Goal: Information Seeking & Learning: Understand process/instructions

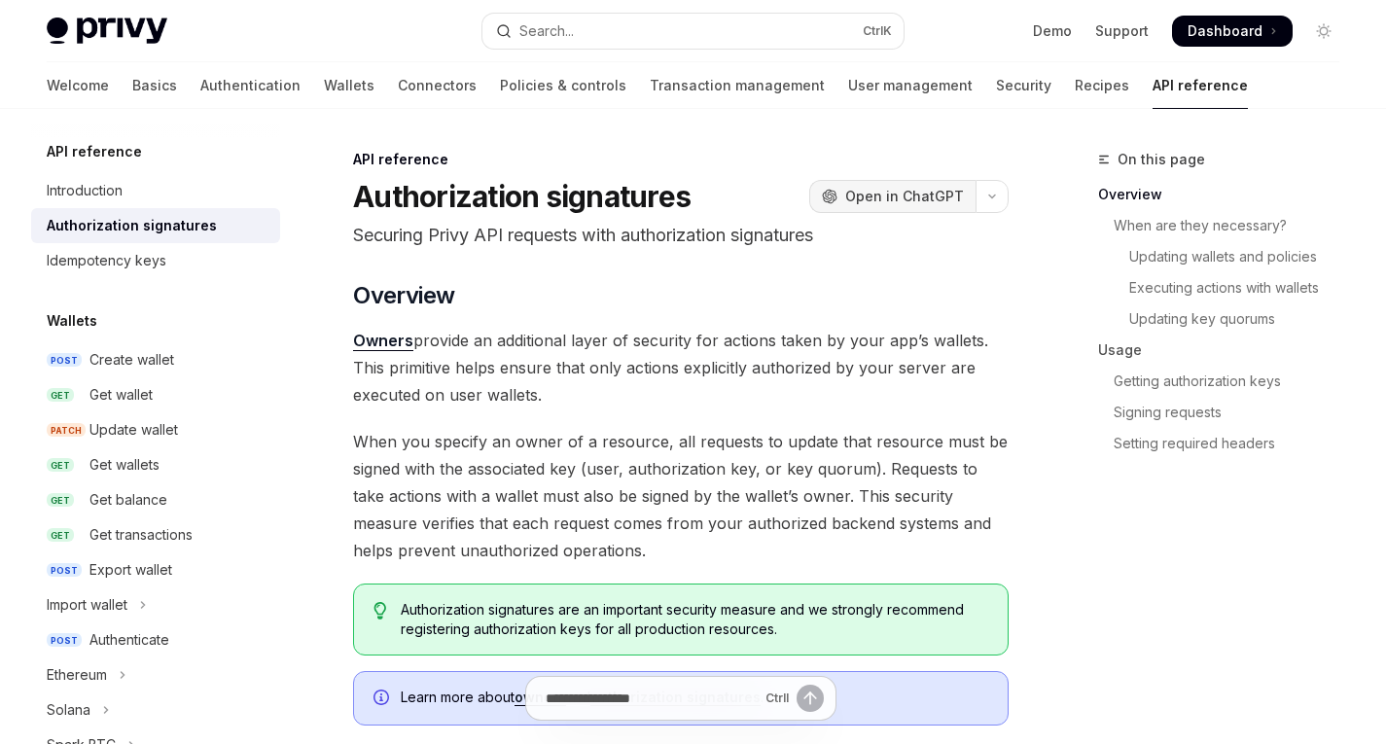
click at [878, 188] on span "Open in ChatGPT" at bounding box center [904, 196] width 119 height 19
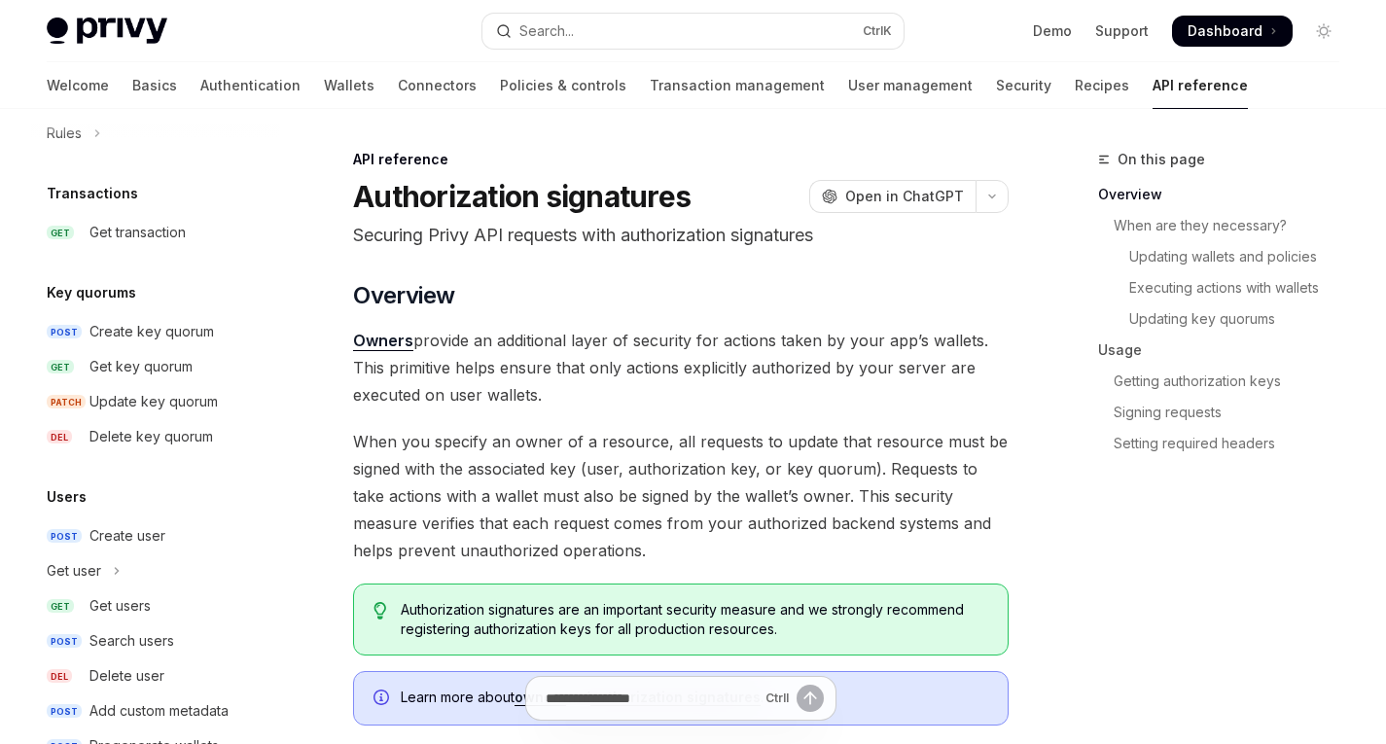
scroll to position [1300, 0]
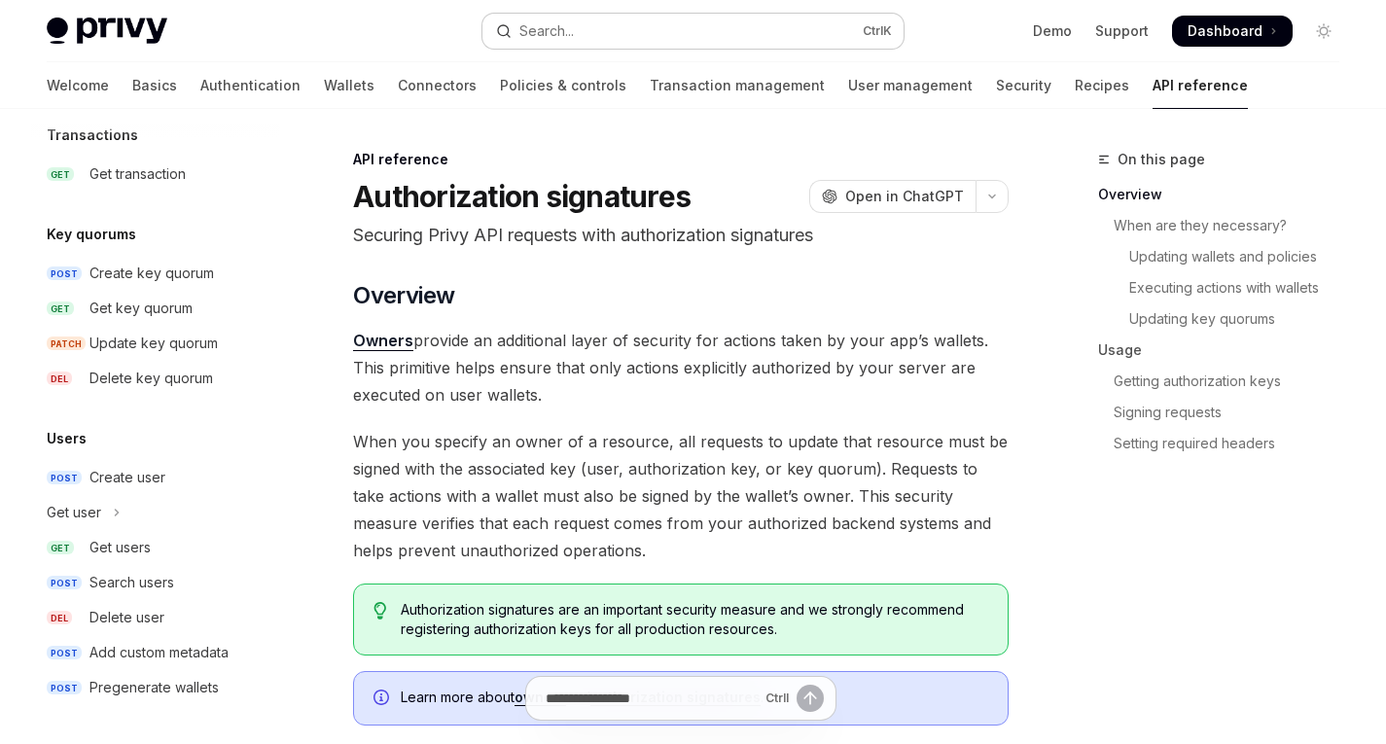
click at [579, 42] on button "Search... Ctrl K" at bounding box center [692, 31] width 420 height 35
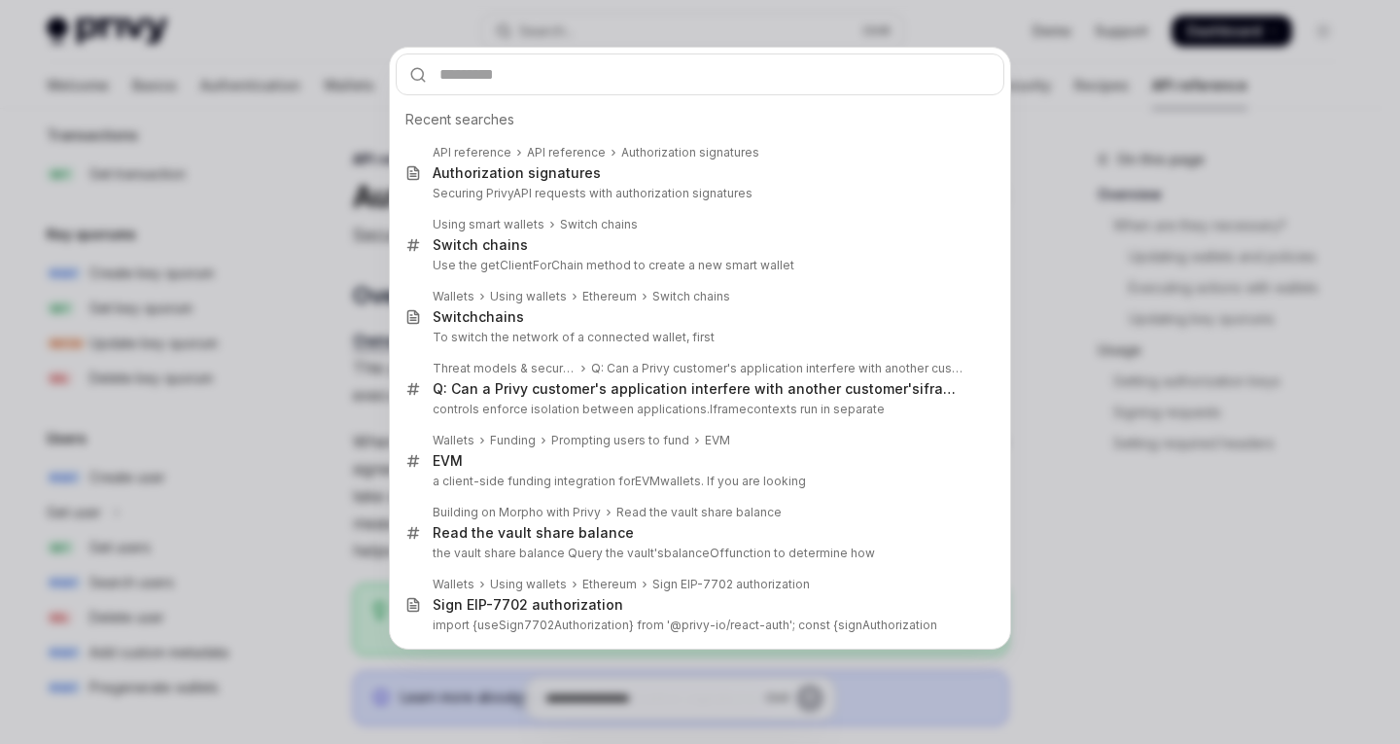
click at [564, 67] on input "text" at bounding box center [700, 74] width 609 height 42
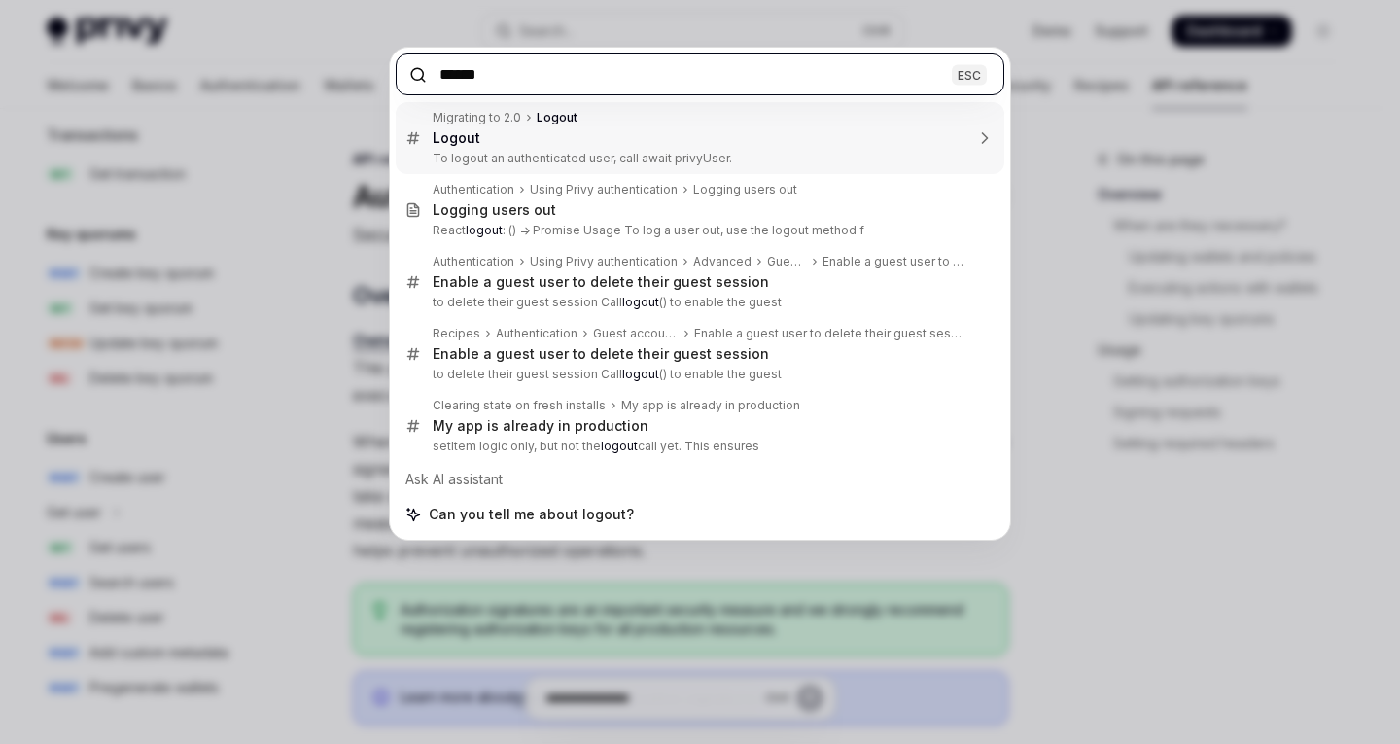
type input "******"
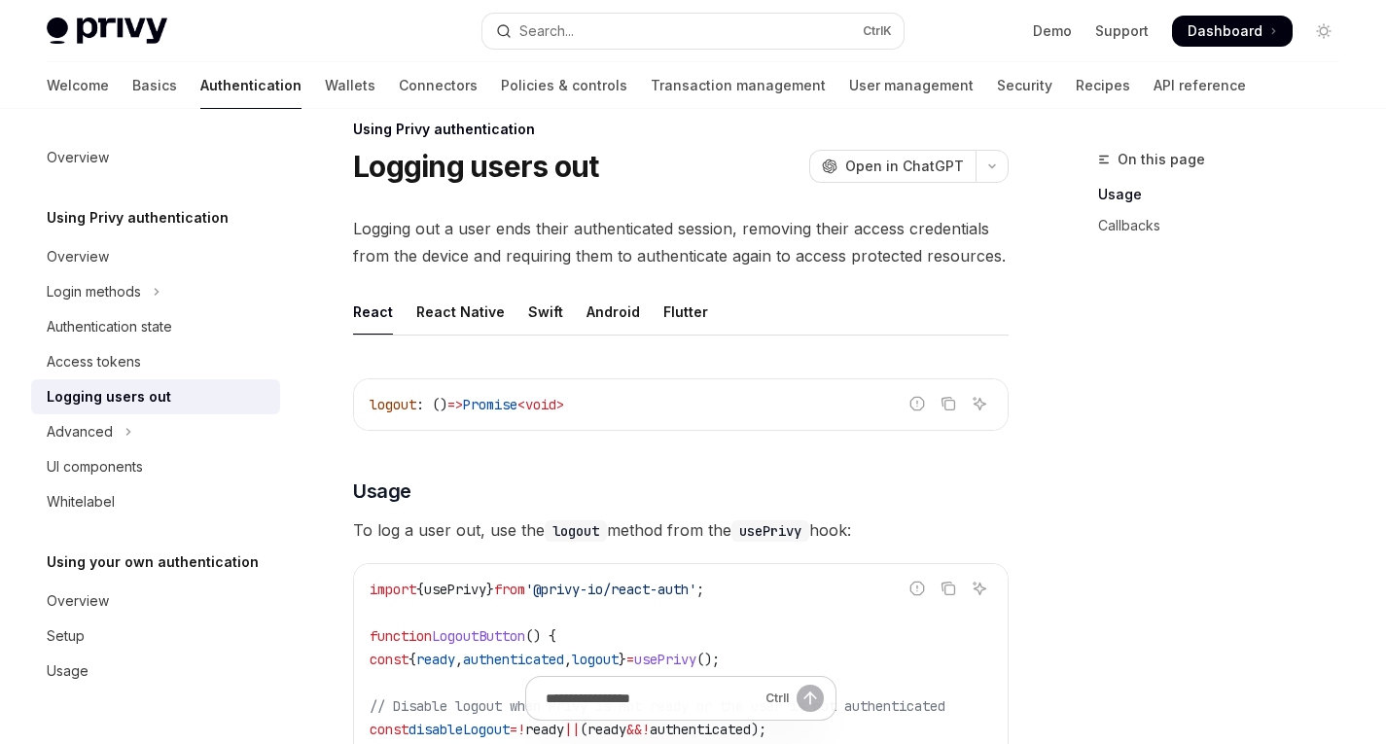
scroll to position [19, 0]
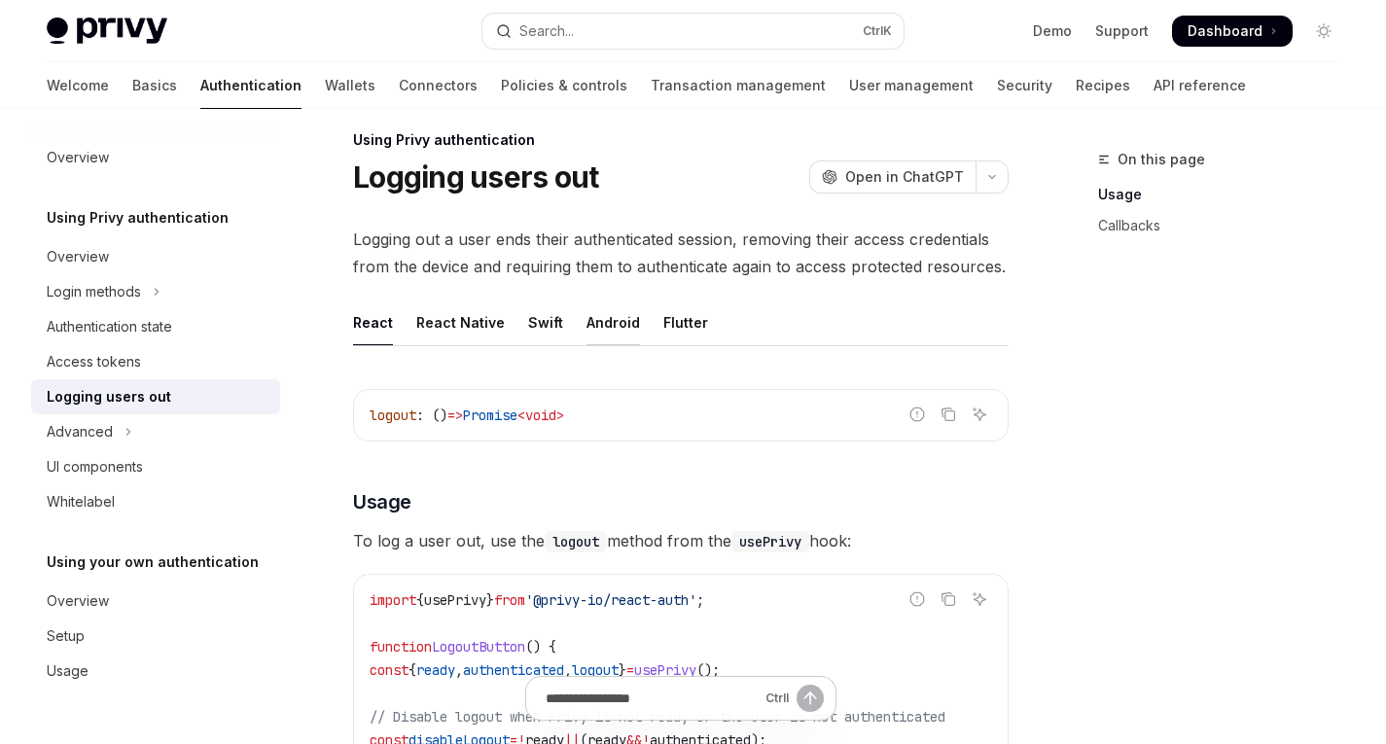
click at [591, 322] on div "Android" at bounding box center [612, 323] width 53 height 46
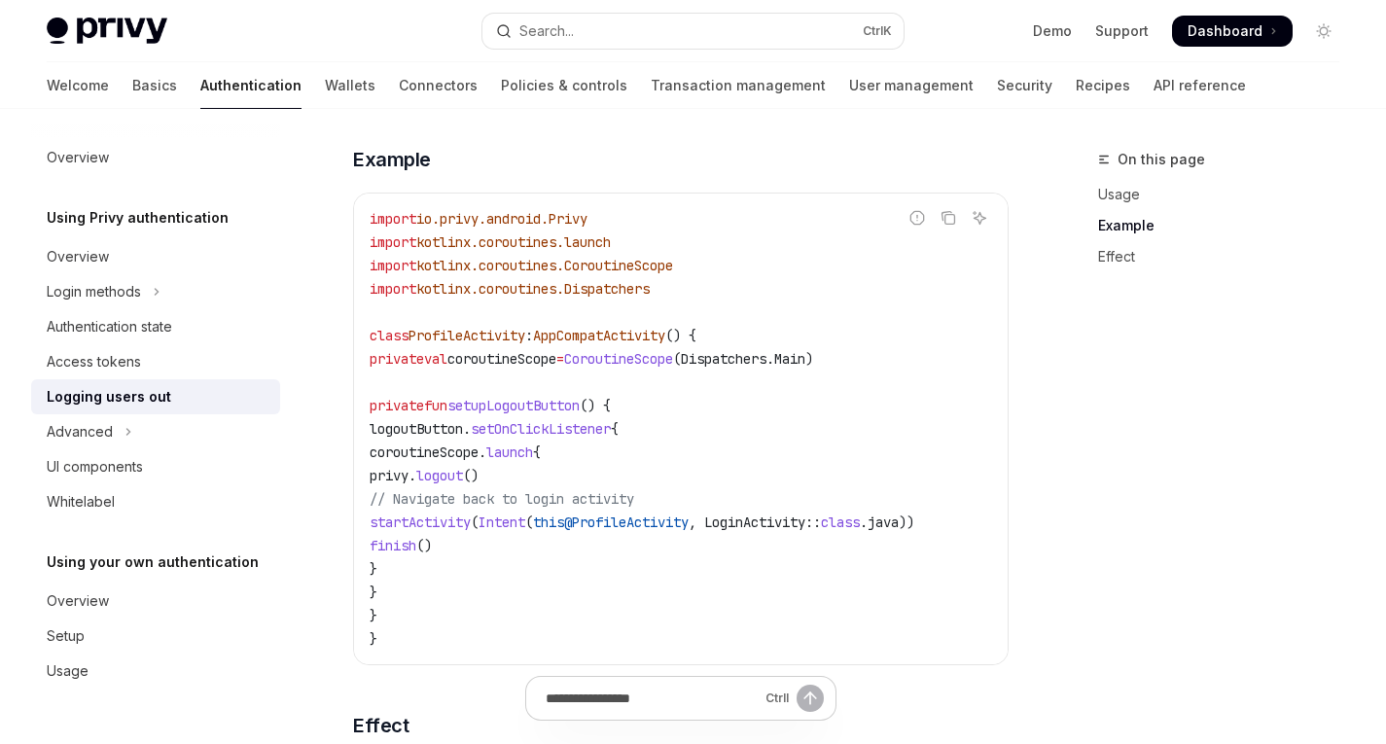
scroll to position [594, 0]
click at [821, 522] on span ", LoginActivity::" at bounding box center [755, 522] width 132 height 18
click at [821, 516] on span ", LoginActivity::" at bounding box center [755, 522] width 132 height 18
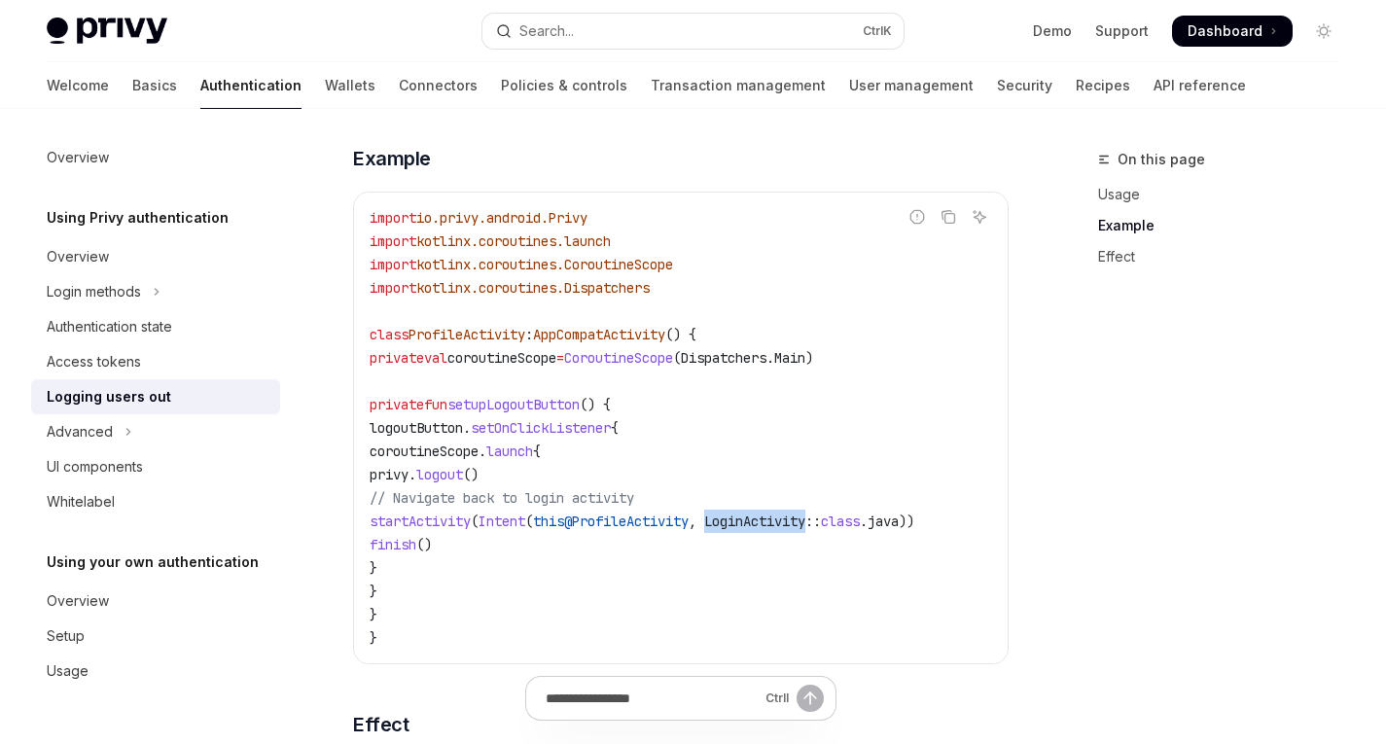
click at [821, 519] on span ", LoginActivity::" at bounding box center [755, 522] width 132 height 18
click at [850, 570] on code "import io.privy.android.Privy import kotlinx.coroutines.launch import kotlinx.c…" at bounding box center [681, 427] width 622 height 443
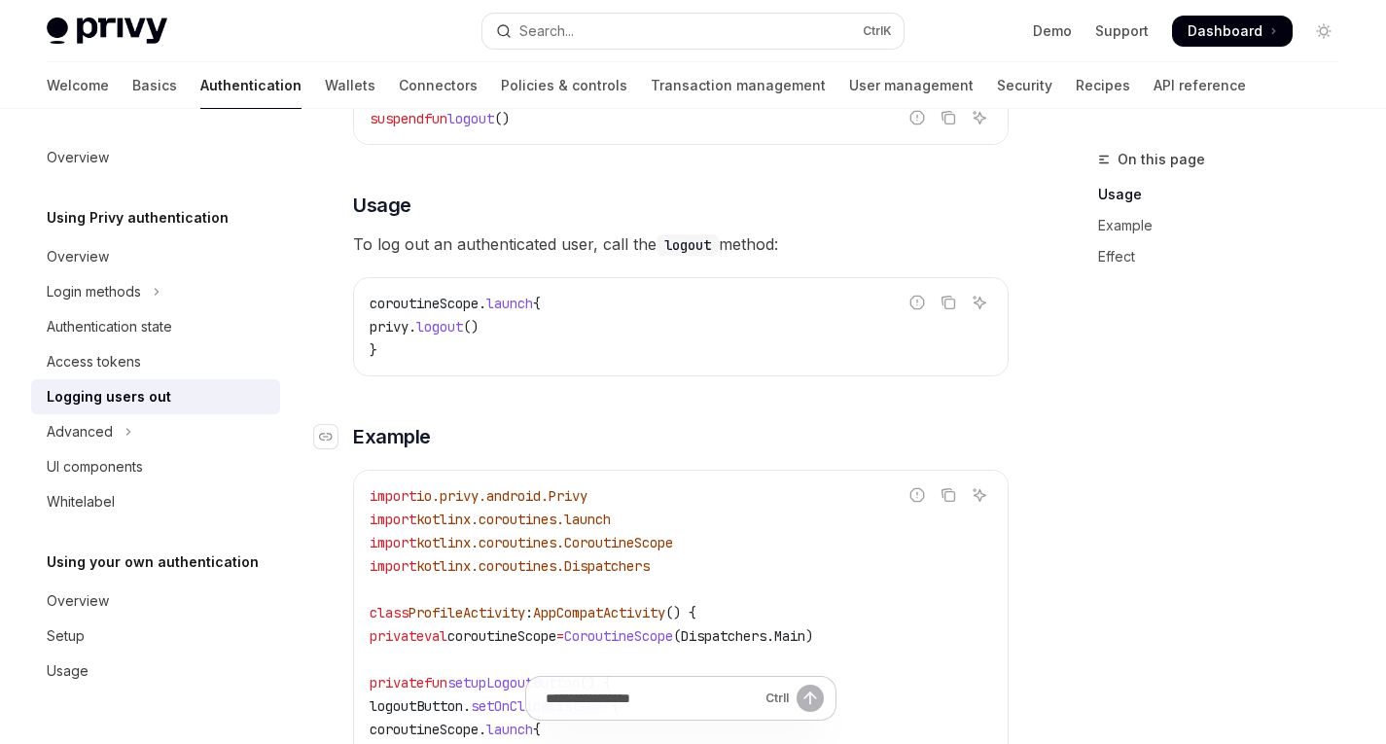
scroll to position [0, 0]
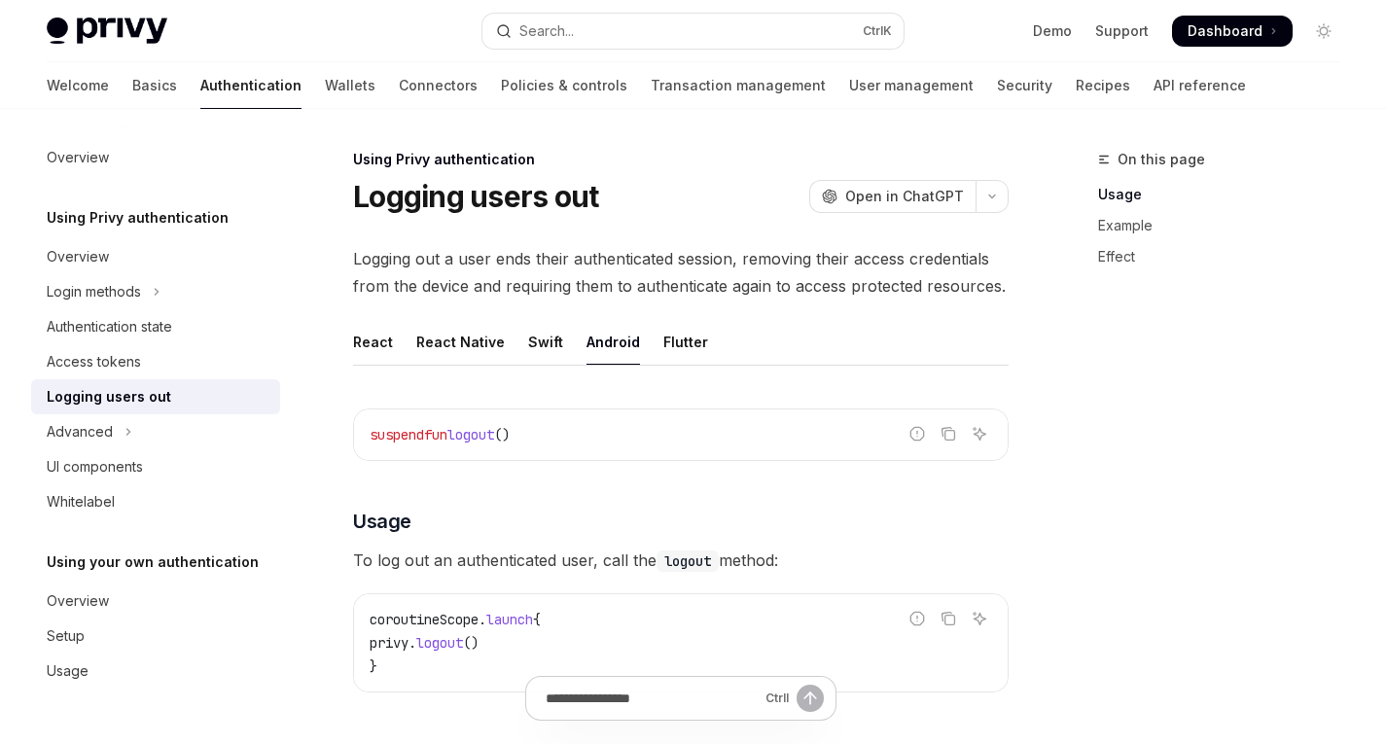
type textarea "*"
click at [721, 42] on button "Search... Ctrl K" at bounding box center [692, 31] width 420 height 35
